Goal: Information Seeking & Learning: Learn about a topic

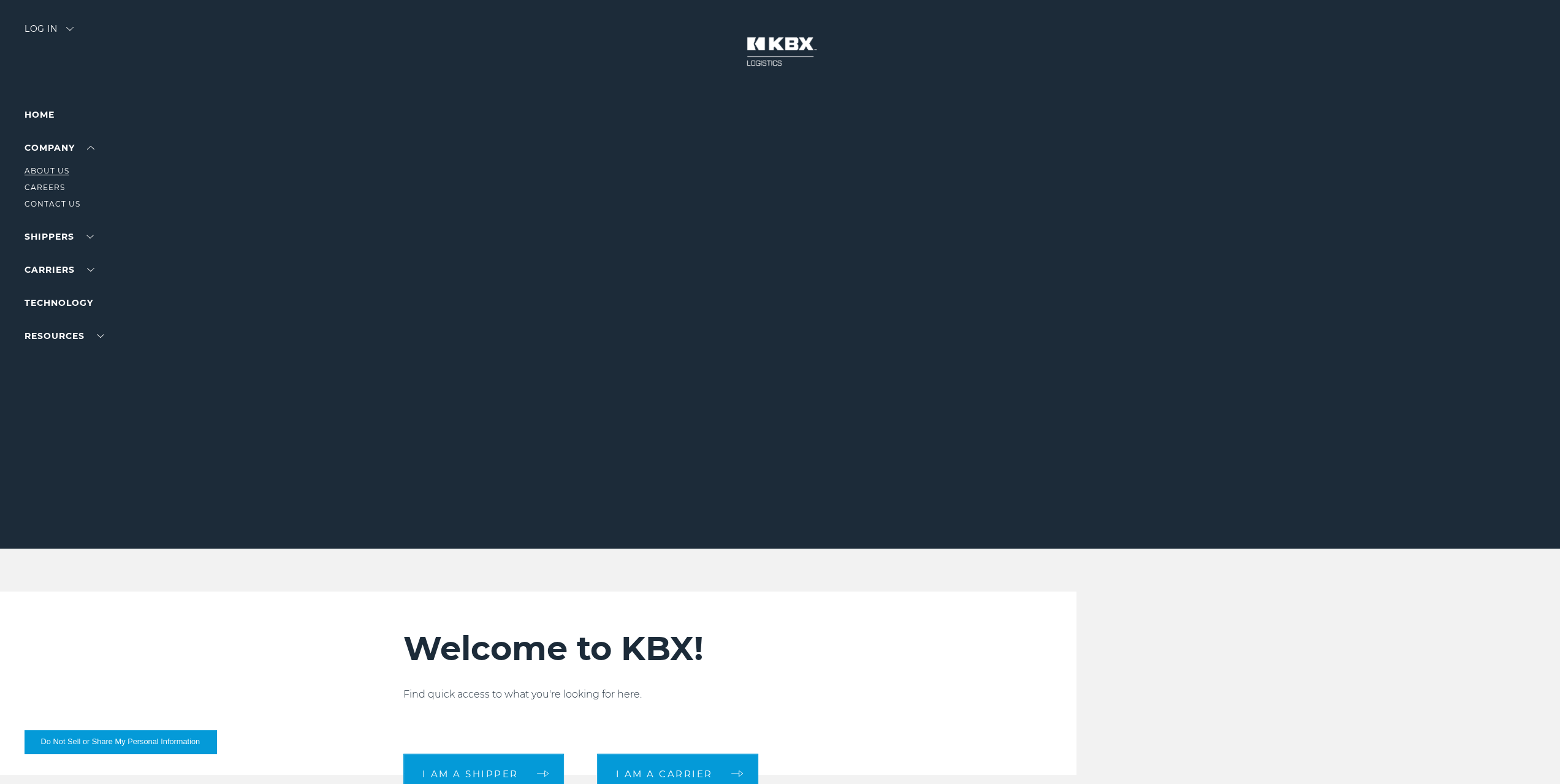
click at [46, 169] on link "About Us" at bounding box center [47, 170] width 45 height 9
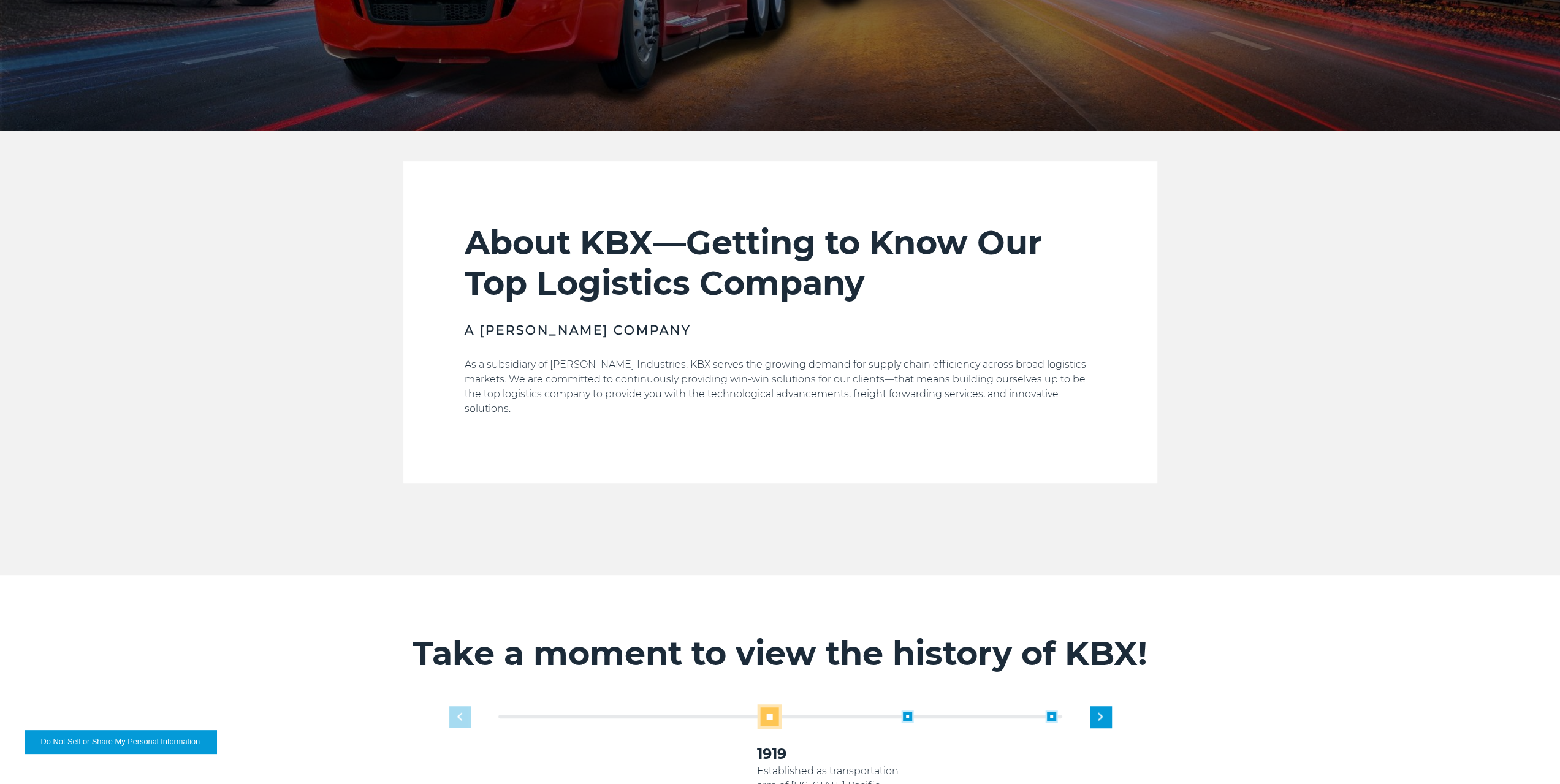
scroll to position [674, 0]
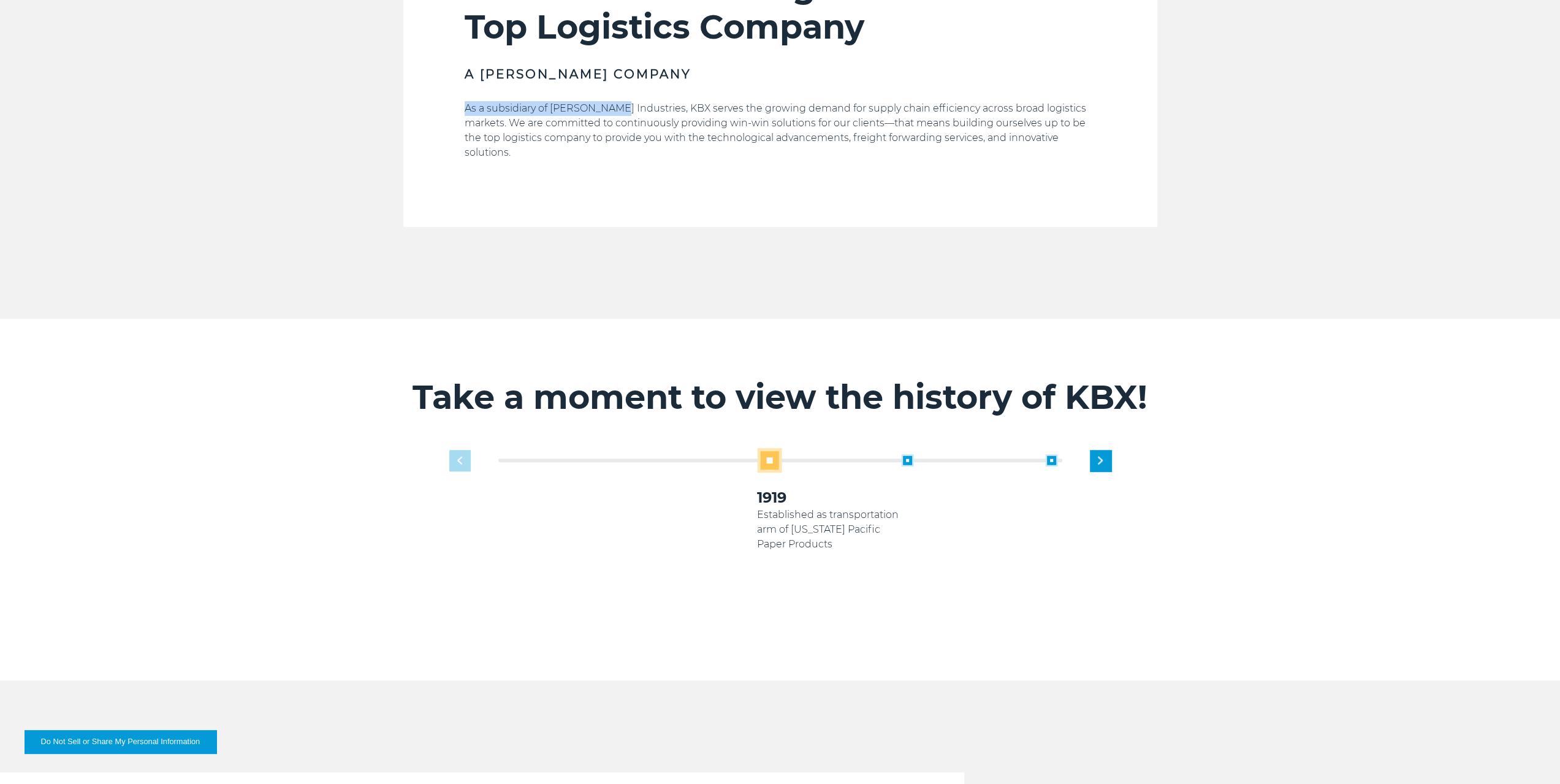
drag, startPoint x: 467, startPoint y: 109, endPoint x: 611, endPoint y: 109, distance: 144.0
click at [611, 109] on p "As a subsidiary of Koch Industries, KBX serves the growing demand for supply ch…" at bounding box center [780, 130] width 631 height 59
click at [597, 110] on p "As a subsidiary of Koch Industries, KBX serves the growing demand for supply ch…" at bounding box center [780, 130] width 631 height 59
drag, startPoint x: 527, startPoint y: 134, endPoint x: 1074, endPoint y: 136, distance: 547.0
click at [1074, 136] on p "As a subsidiary of Koch Industries, KBX serves the growing demand for supply ch…" at bounding box center [780, 130] width 631 height 59
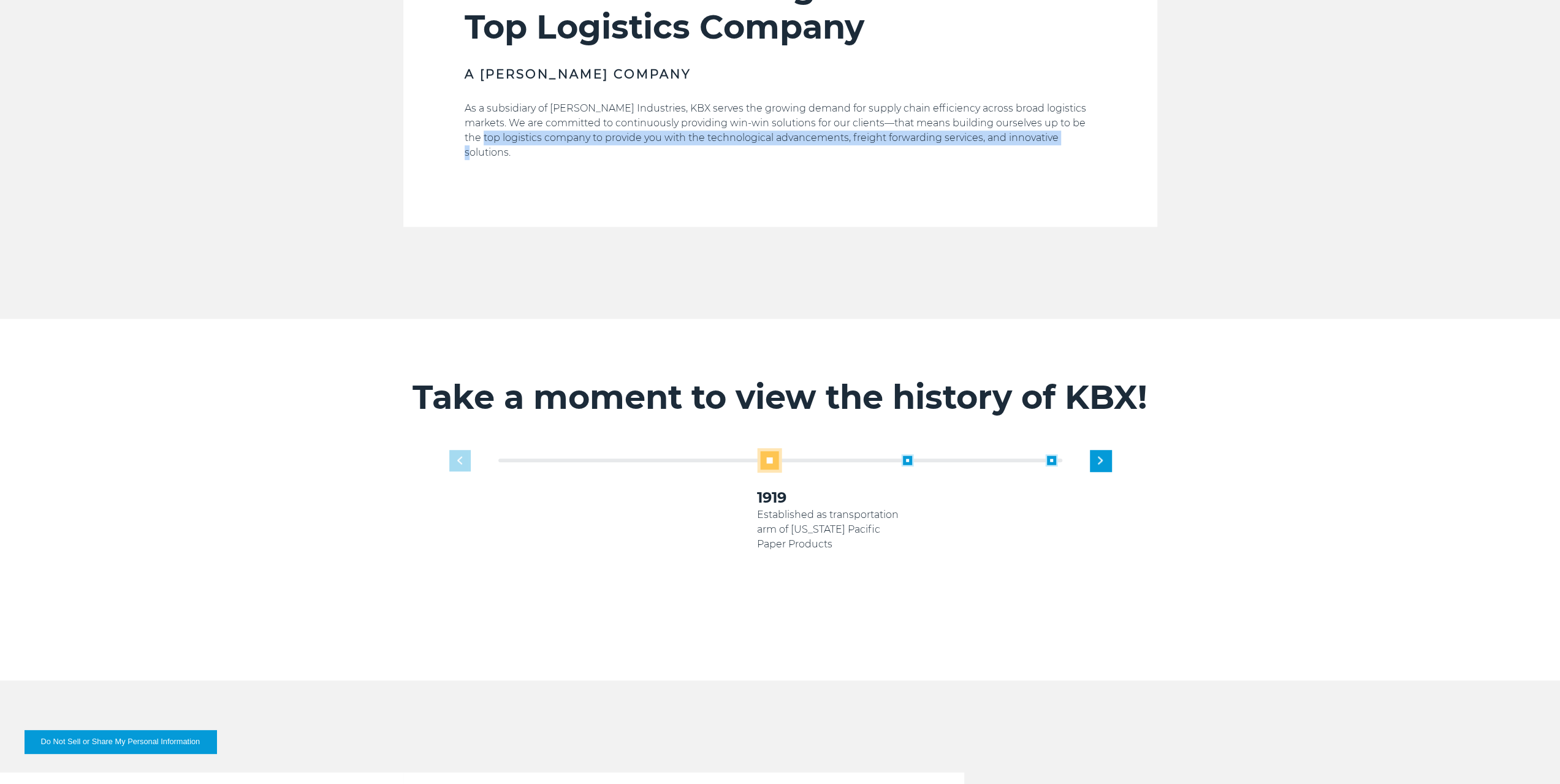
click at [494, 132] on p "As a subsidiary of Koch Industries, KBX serves the growing demand for supply ch…" at bounding box center [780, 130] width 631 height 59
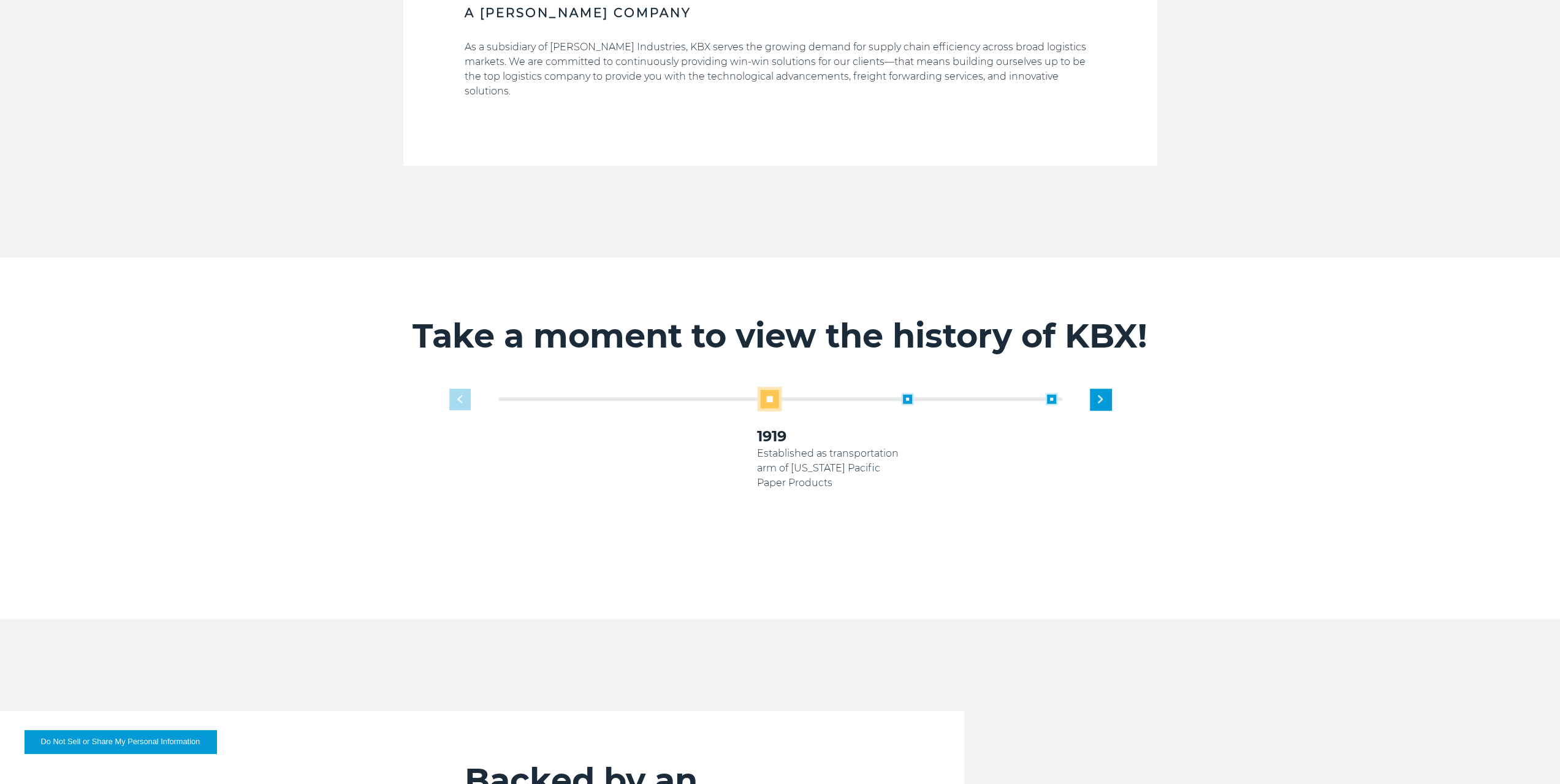
scroll to position [980, 0]
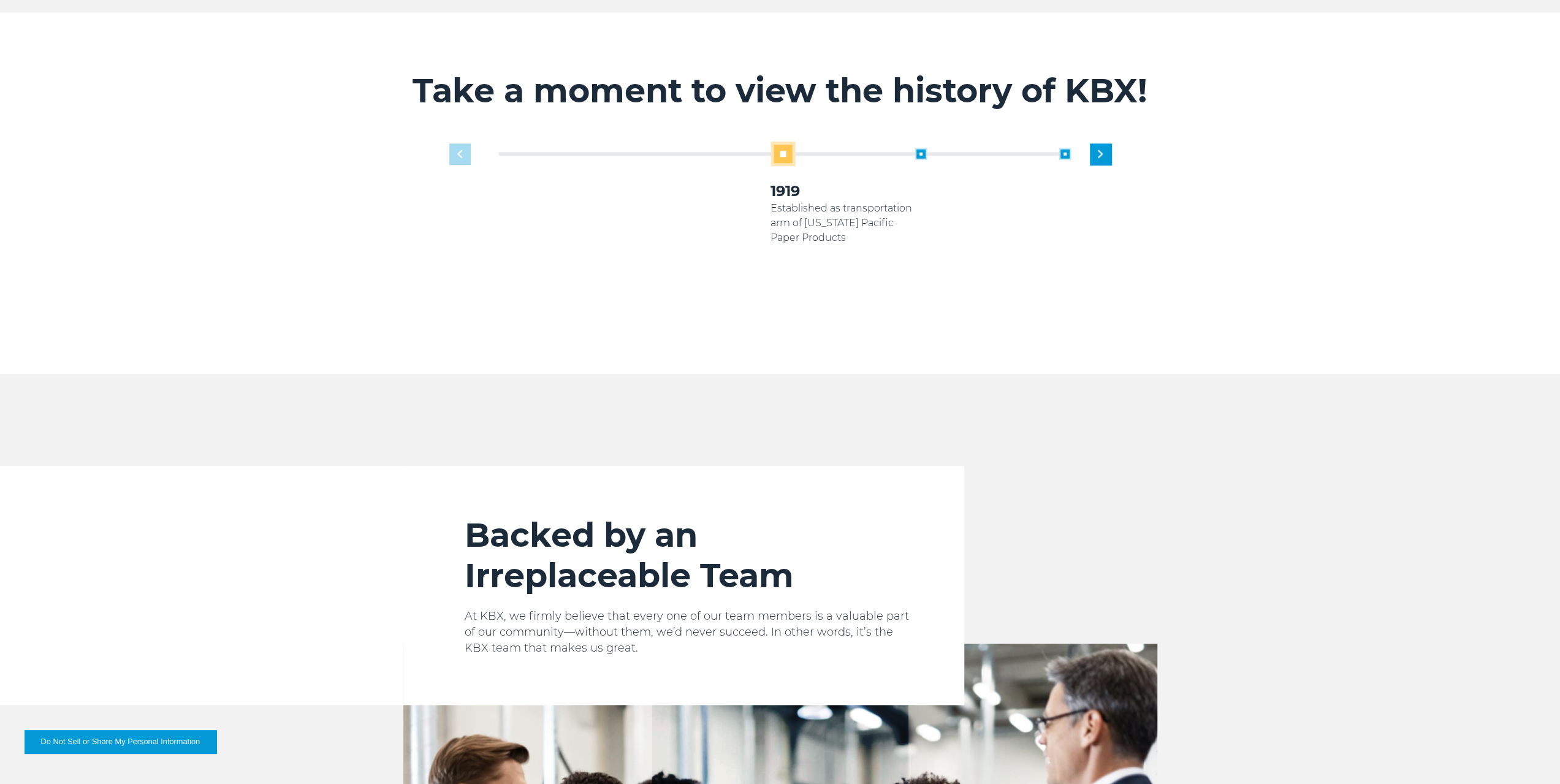
drag, startPoint x: 755, startPoint y: 179, endPoint x: 780, endPoint y: 174, distance: 25.5
click at [780, 174] on div "1919 Established as transportation arm of Georgia Pacific Paper Products 2005 K…" at bounding box center [829, 230] width 576 height 177
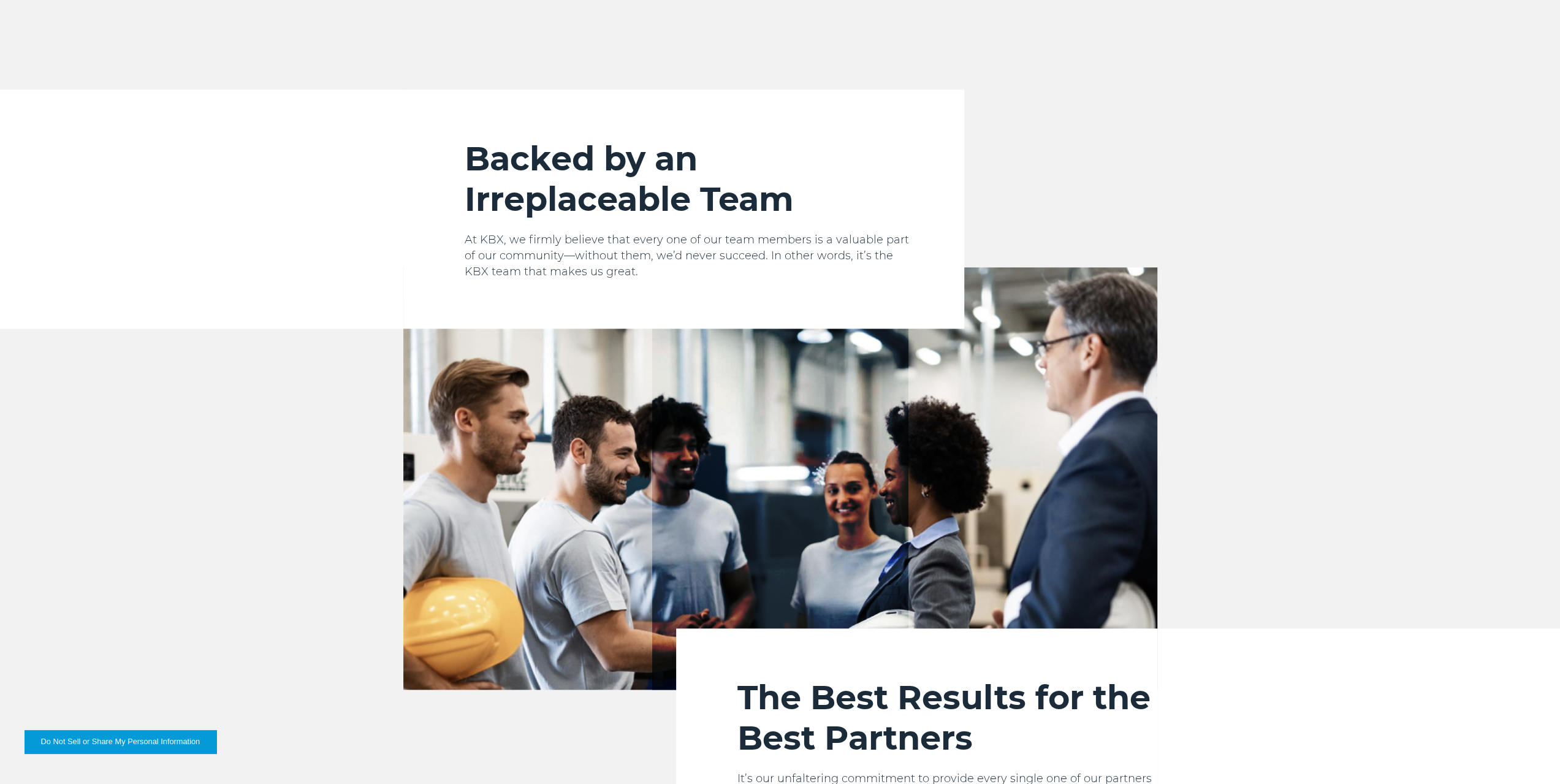
scroll to position [1226, 0]
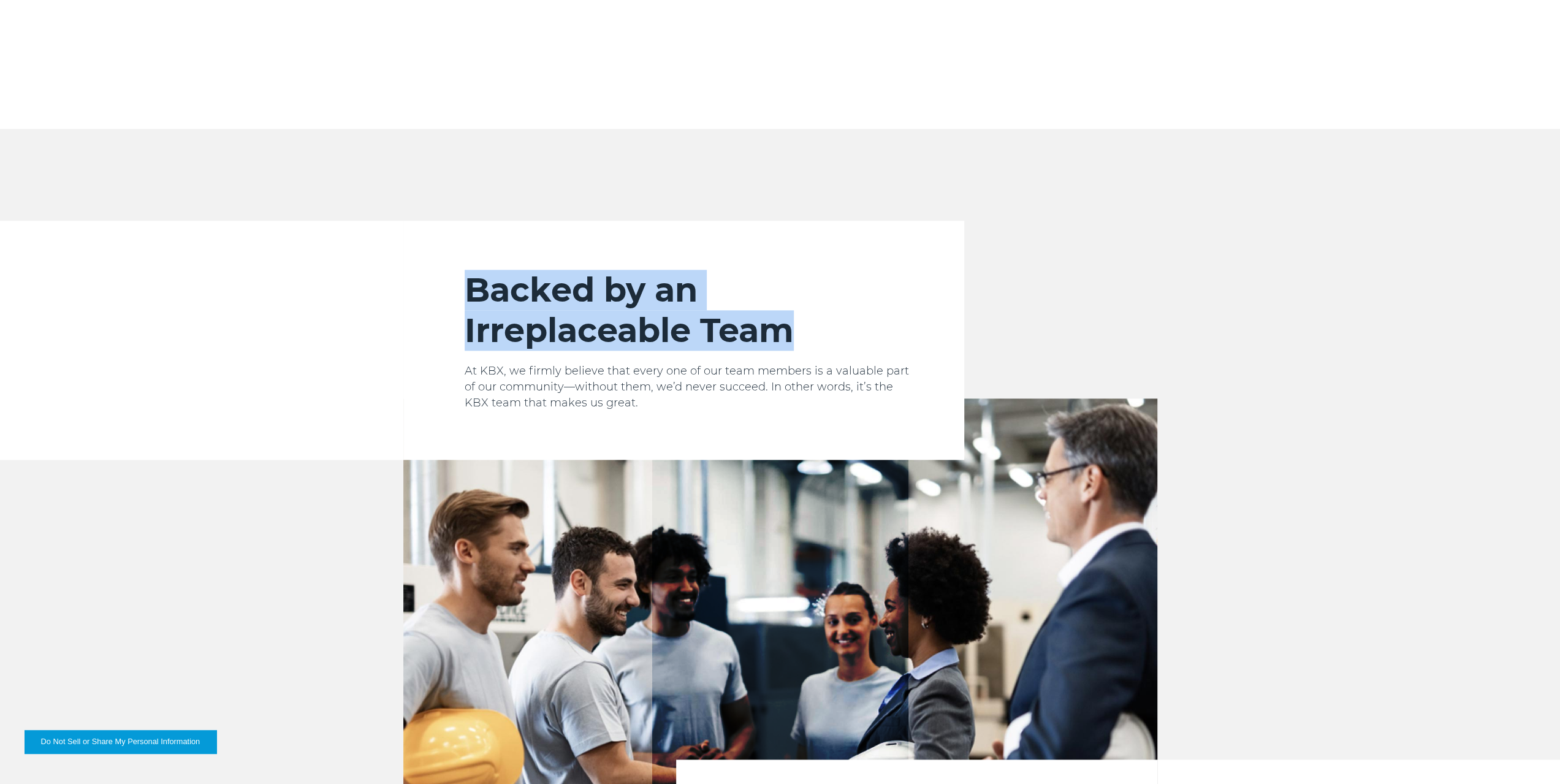
drag, startPoint x: 779, startPoint y: 304, endPoint x: 471, endPoint y: 273, distance: 309.6
click at [471, 273] on h2 "Backed by an Irreplaceable Team" at bounding box center [689, 310] width 451 height 81
